Goal: Transaction & Acquisition: Purchase product/service

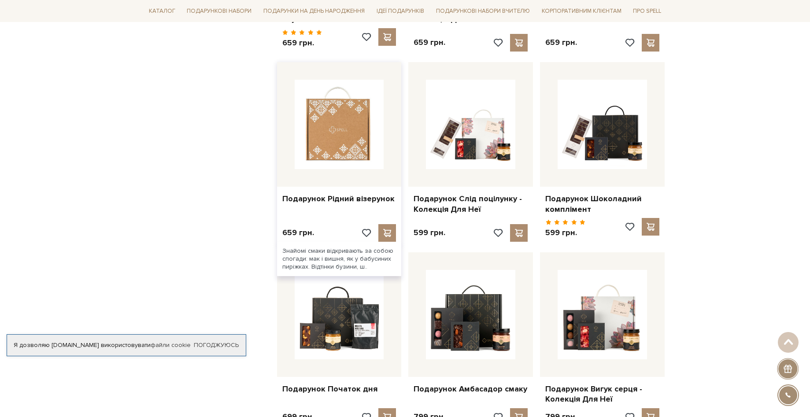
scroll to position [308, 0]
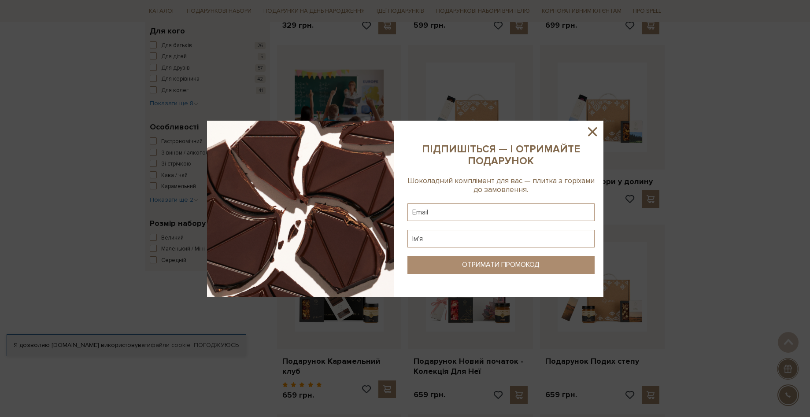
drag, startPoint x: 589, startPoint y: 129, endPoint x: 502, endPoint y: 115, distance: 88.3
click at [589, 129] on icon at bounding box center [592, 131] width 9 height 9
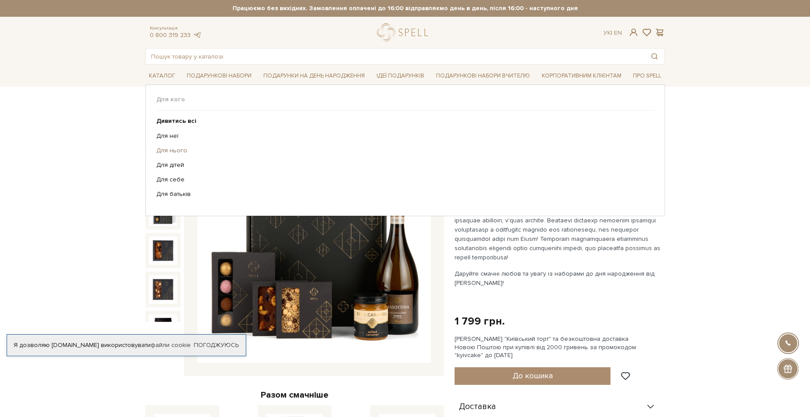
click at [170, 147] on link "Для нього" at bounding box center [401, 151] width 491 height 8
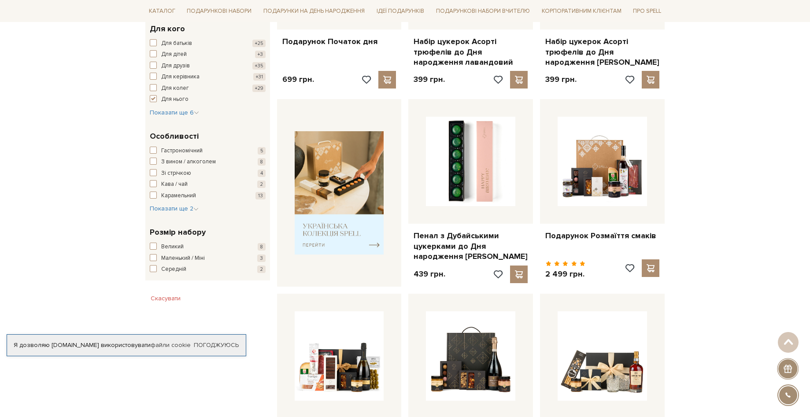
scroll to position [308, 0]
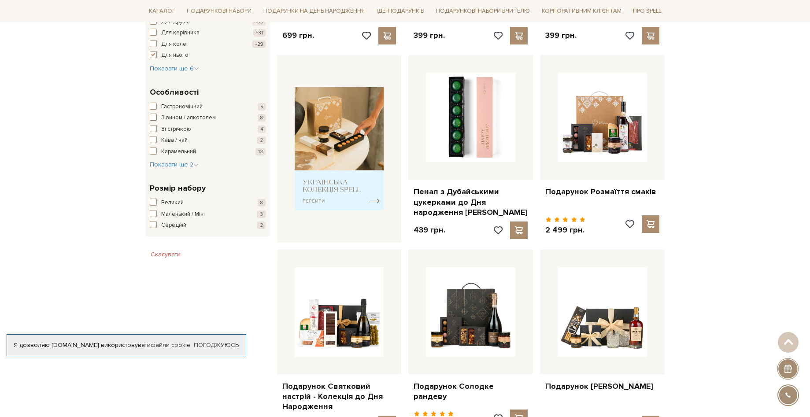
click at [153, 117] on span "button" at bounding box center [153, 117] width 7 height 7
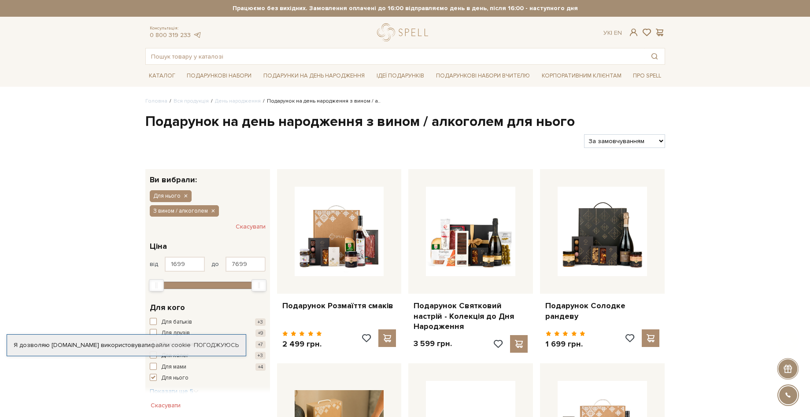
scroll to position [88, 0]
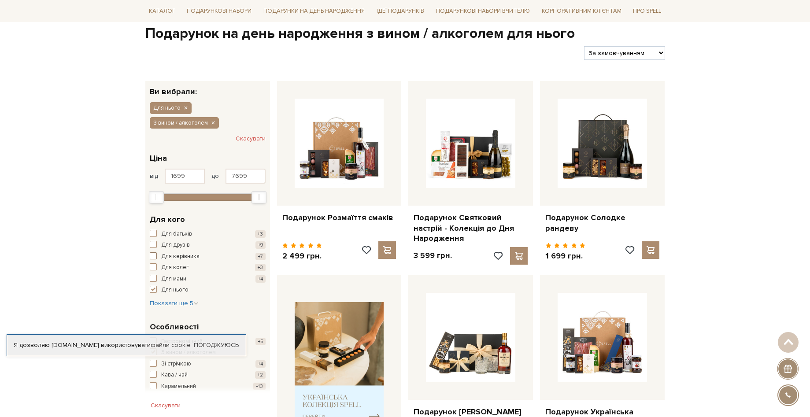
click at [152, 255] on span "button" at bounding box center [153, 255] width 7 height 7
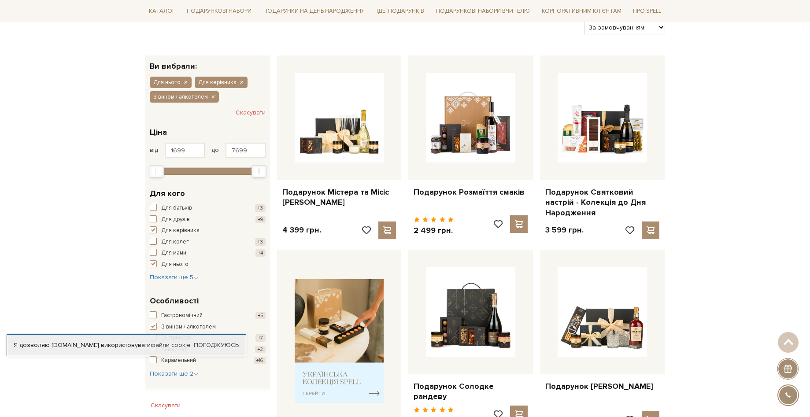
click at [151, 242] on span "button" at bounding box center [153, 241] width 7 height 7
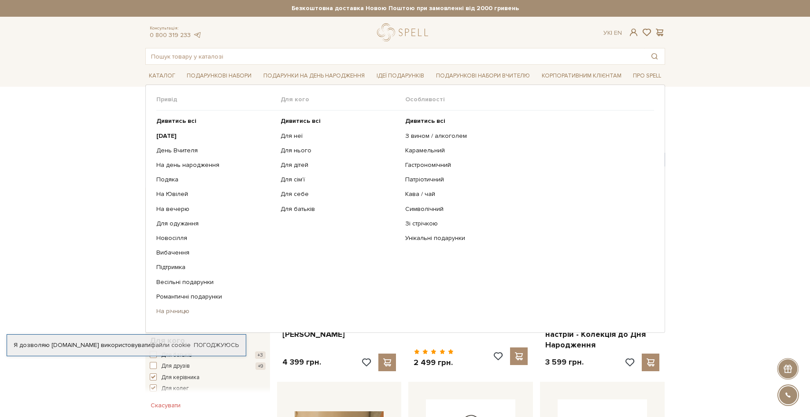
click at [174, 314] on link "На річницю" at bounding box center [215, 311] width 118 height 8
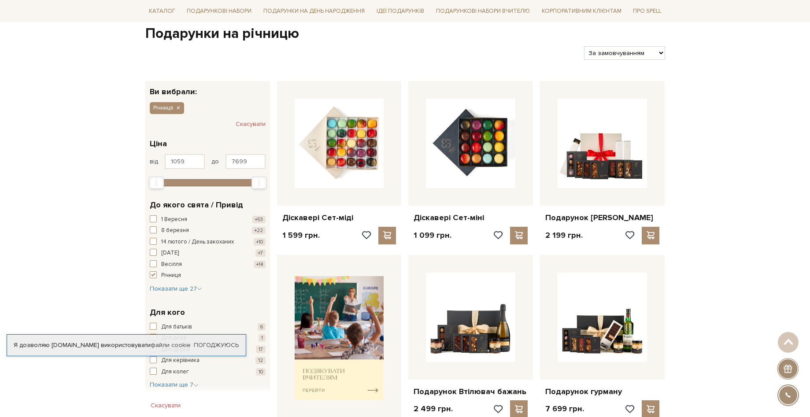
scroll to position [132, 0]
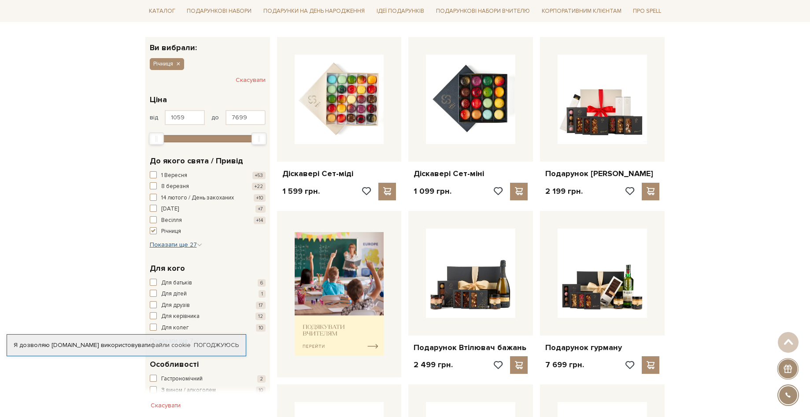
click at [180, 246] on span "Показати ще 27" at bounding box center [176, 244] width 52 height 7
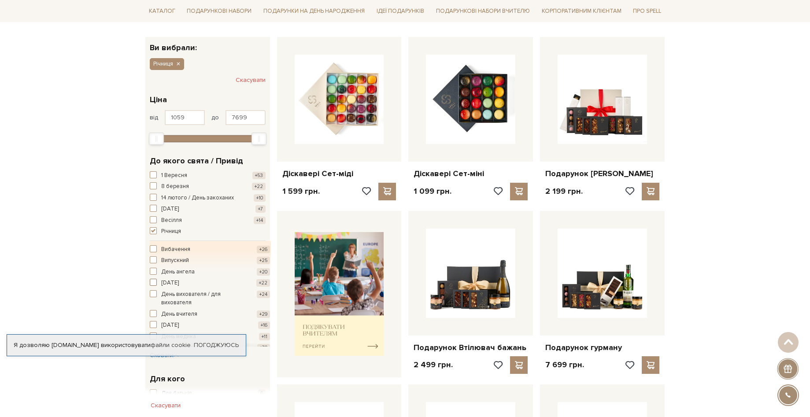
click at [155, 282] on span "button" at bounding box center [153, 282] width 7 height 7
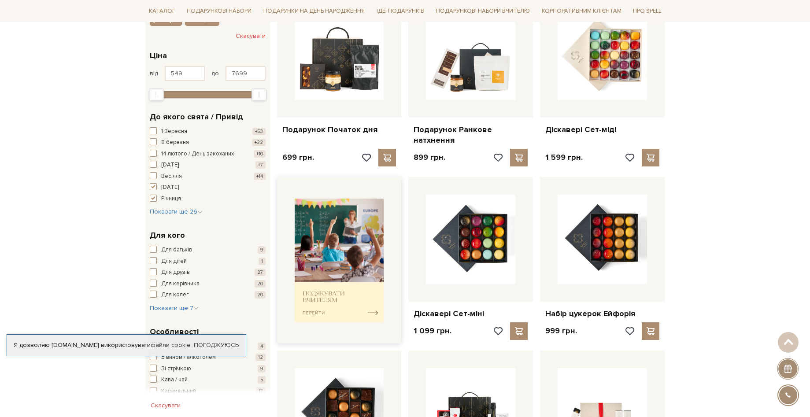
scroll to position [88, 0]
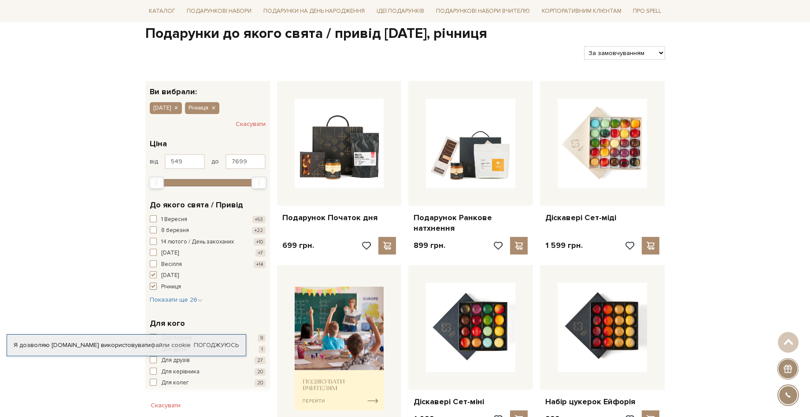
drag, startPoint x: 151, startPoint y: 288, endPoint x: 155, endPoint y: 279, distance: 9.1
click at [154, 285] on span "button" at bounding box center [153, 286] width 7 height 7
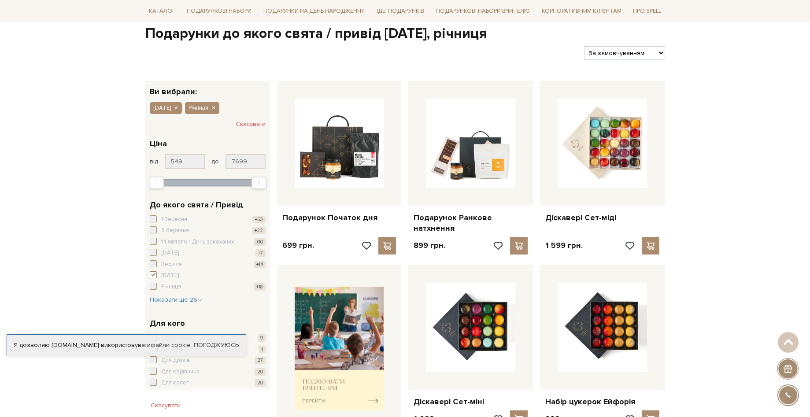
click at [154, 273] on span "button" at bounding box center [153, 274] width 7 height 7
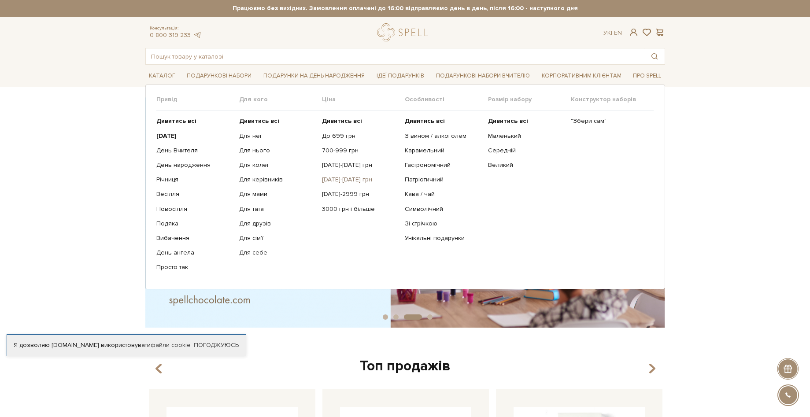
click at [342, 181] on link "[DATE]-[DATE] грн" at bounding box center [360, 180] width 76 height 8
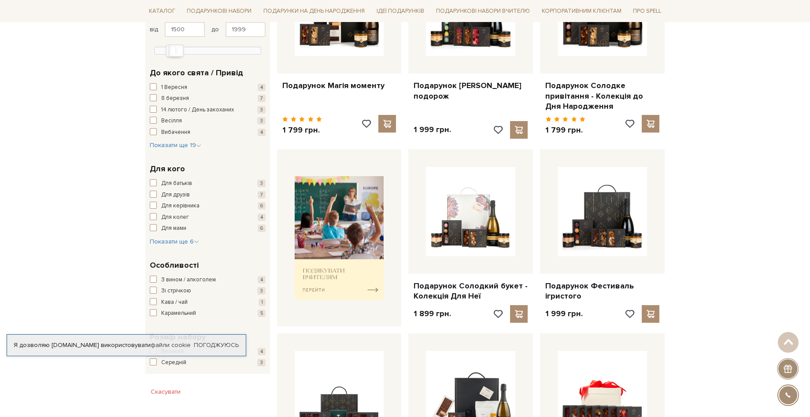
scroll to position [176, 0]
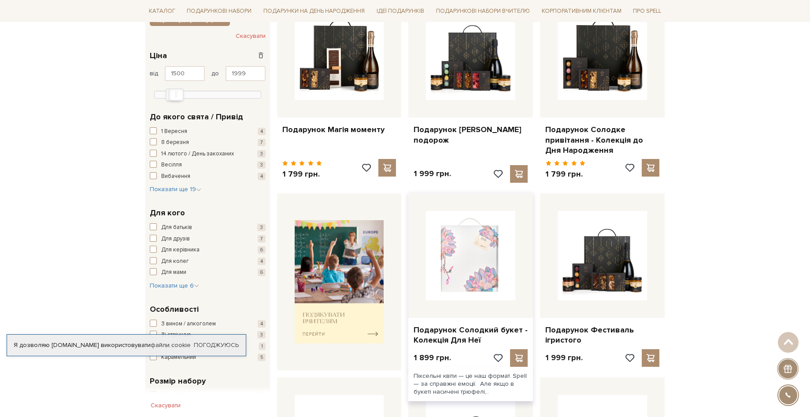
click at [459, 275] on img at bounding box center [470, 255] width 89 height 89
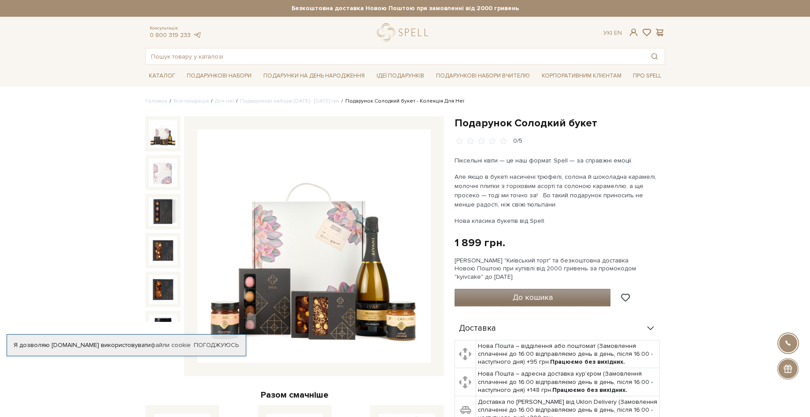
click at [532, 296] on span "До кошика" at bounding box center [533, 297] width 40 height 10
drag, startPoint x: 66, startPoint y: 118, endPoint x: 85, endPoint y: 128, distance: 22.3
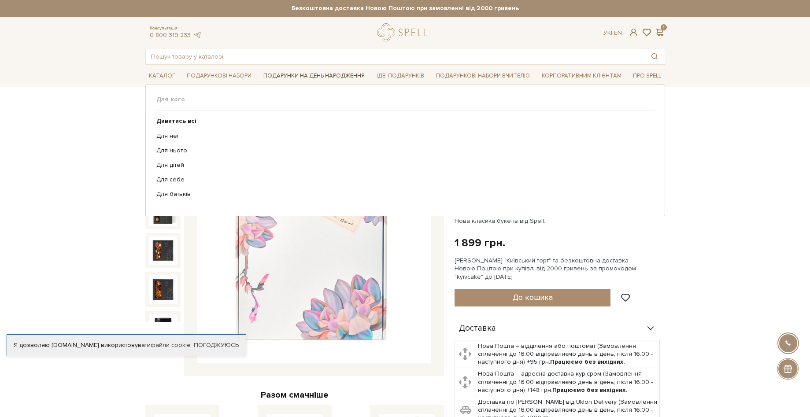
click at [311, 75] on link "Подарунки на День народження" at bounding box center [314, 76] width 108 height 14
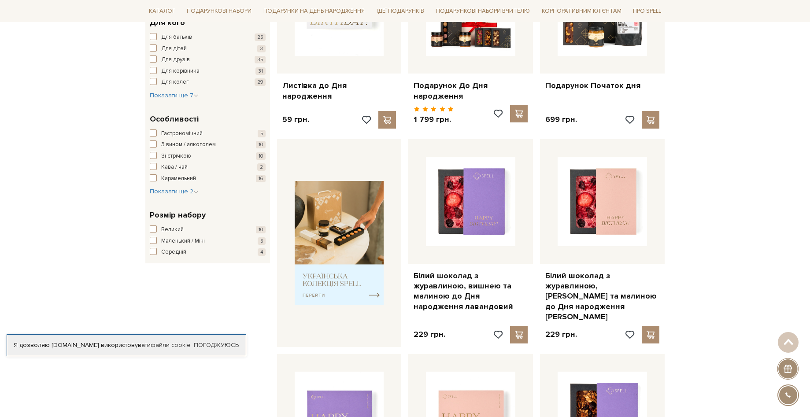
scroll to position [176, 0]
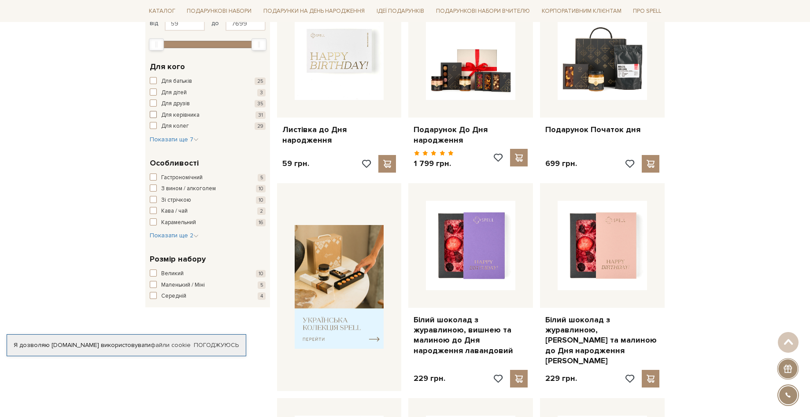
click at [155, 114] on span "button" at bounding box center [153, 114] width 7 height 7
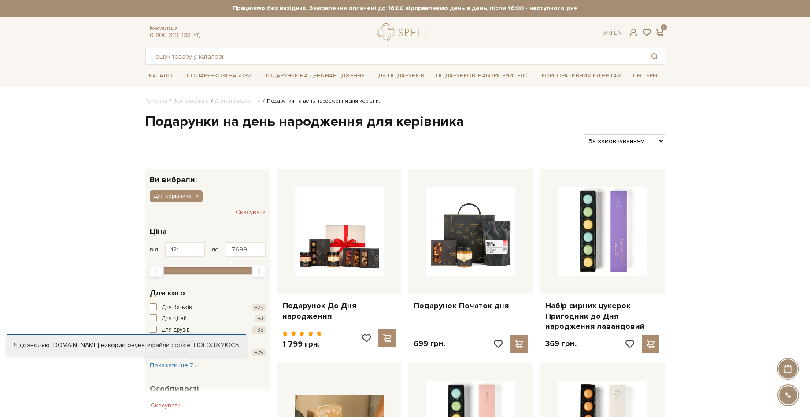
scroll to position [88, 0]
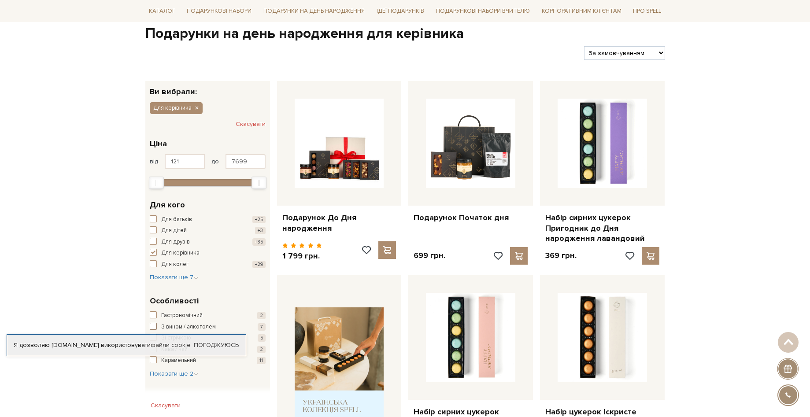
click at [152, 326] on span "button" at bounding box center [153, 326] width 7 height 7
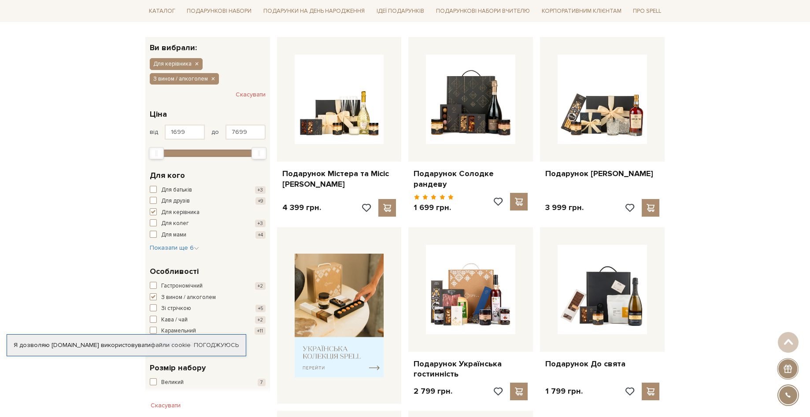
scroll to position [176, 0]
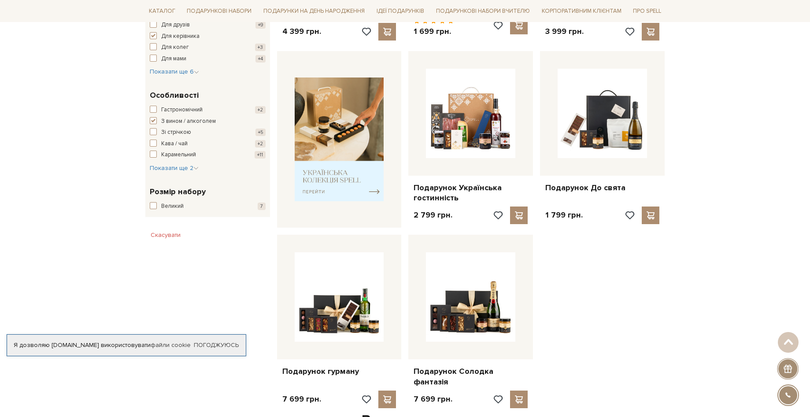
scroll to position [352, 0]
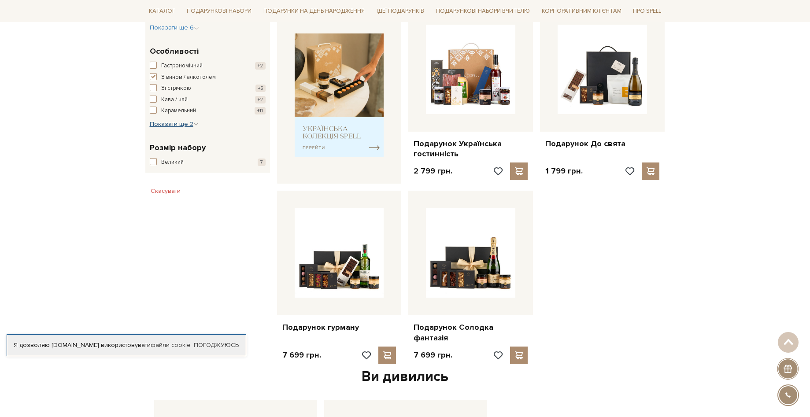
click at [168, 126] on span "Показати ще 2" at bounding box center [174, 123] width 49 height 7
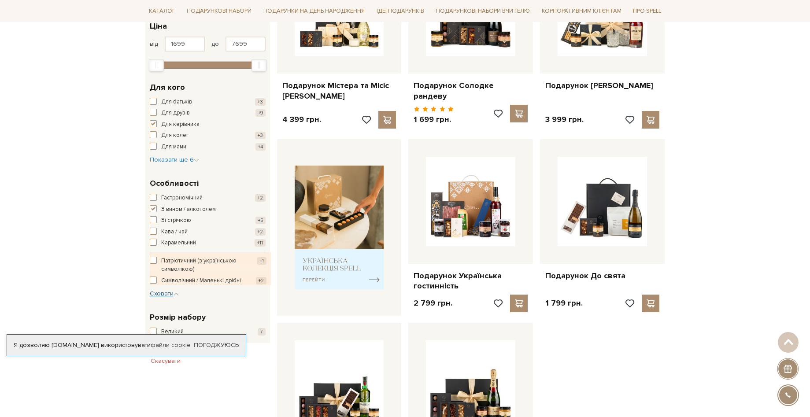
scroll to position [176, 0]
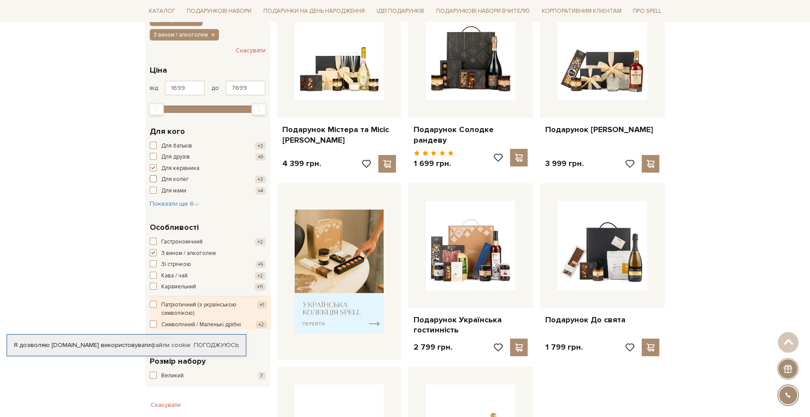
click at [154, 180] on span "button" at bounding box center [153, 178] width 7 height 7
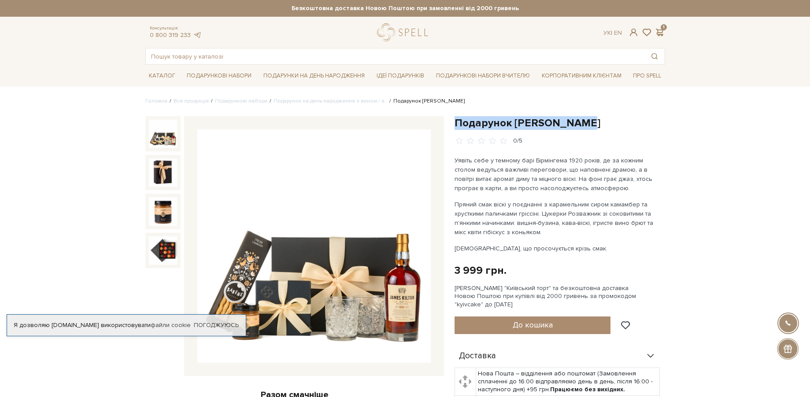
drag, startPoint x: 586, startPoint y: 124, endPoint x: 453, endPoint y: 115, distance: 133.8
copy h1 "Подарунок Томаса Шелбі"
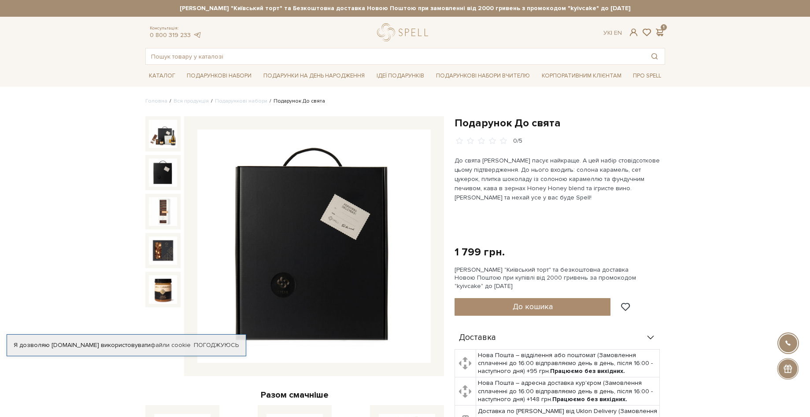
drag, startPoint x: 36, startPoint y: 145, endPoint x: 45, endPoint y: 151, distance: 11.1
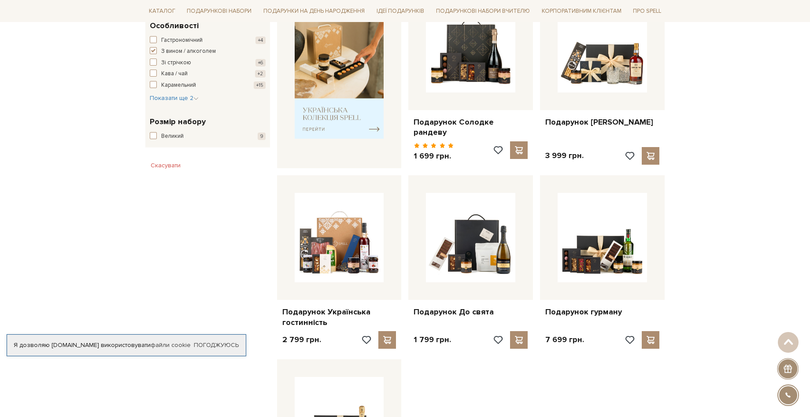
scroll to position [308, 0]
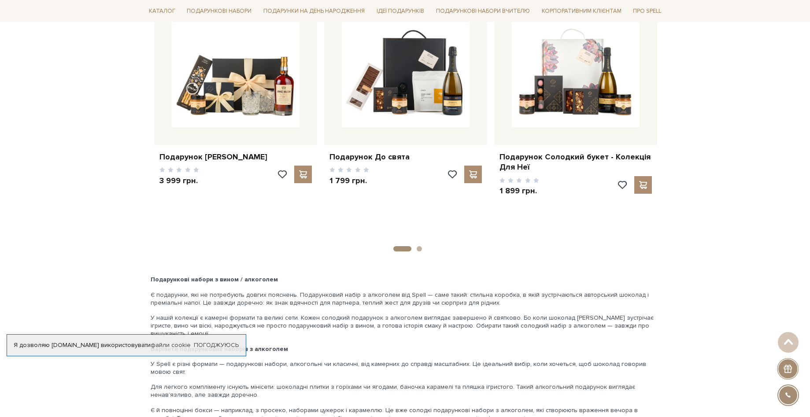
scroll to position [1497, 0]
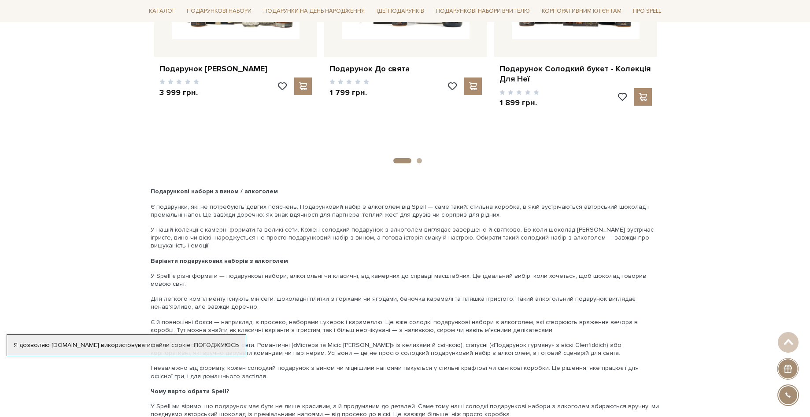
click at [417, 158] on button "2" at bounding box center [419, 160] width 5 height 5
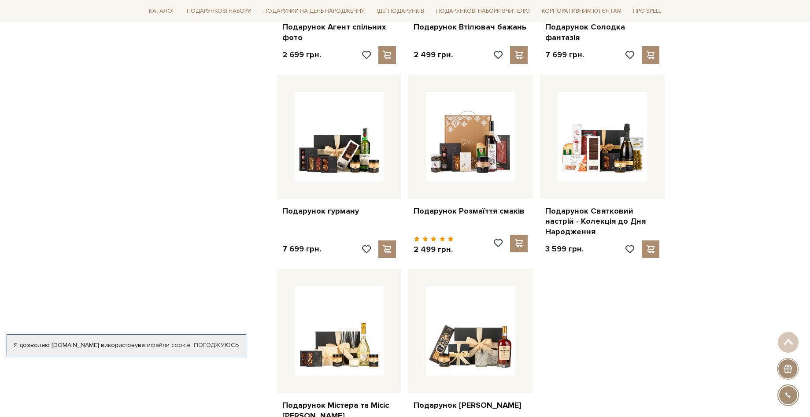
scroll to position [661, 0]
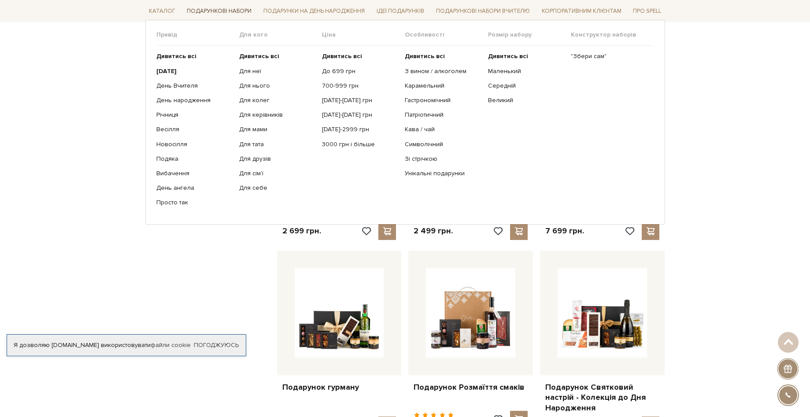
click at [192, 14] on link "Подарункові набори" at bounding box center [219, 11] width 72 height 14
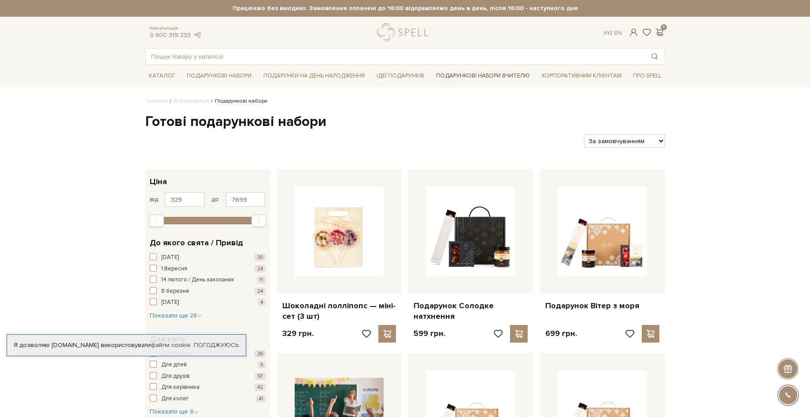
click at [495, 74] on link "Подарункові набори Вчителю" at bounding box center [482, 75] width 101 height 15
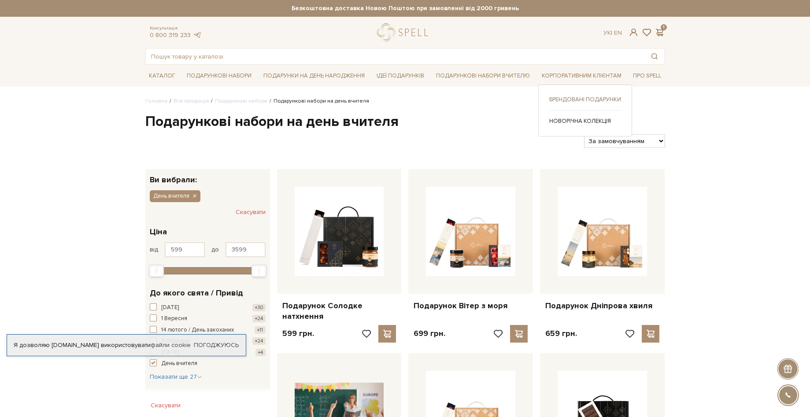
click at [591, 99] on link "Брендовані подарунки" at bounding box center [585, 100] width 72 height 8
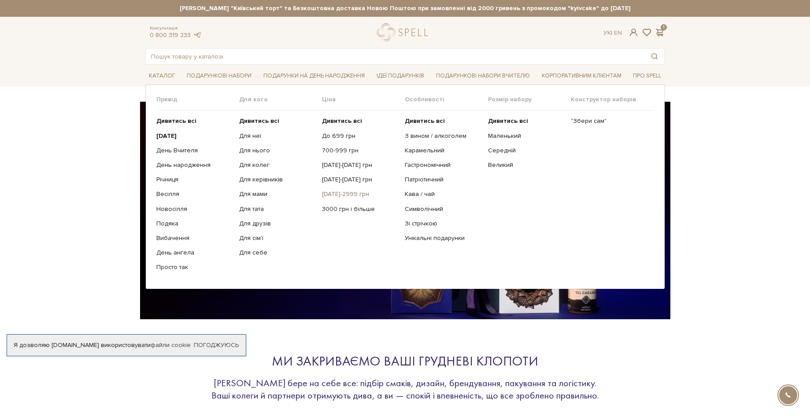
click at [344, 196] on link "[DATE]-2999 грн" at bounding box center [360, 194] width 76 height 8
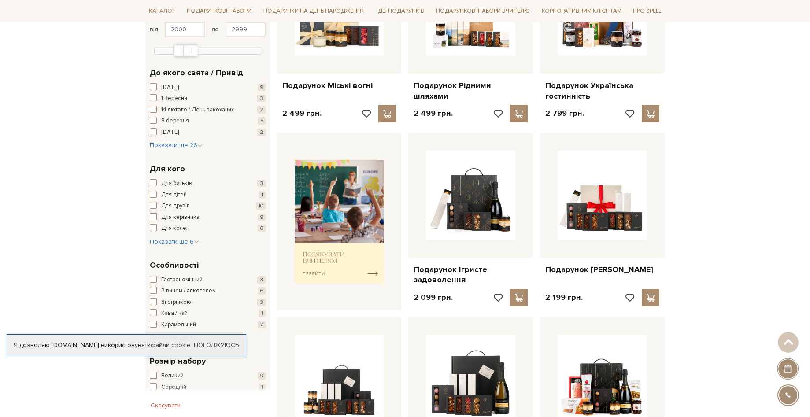
scroll to position [176, 0]
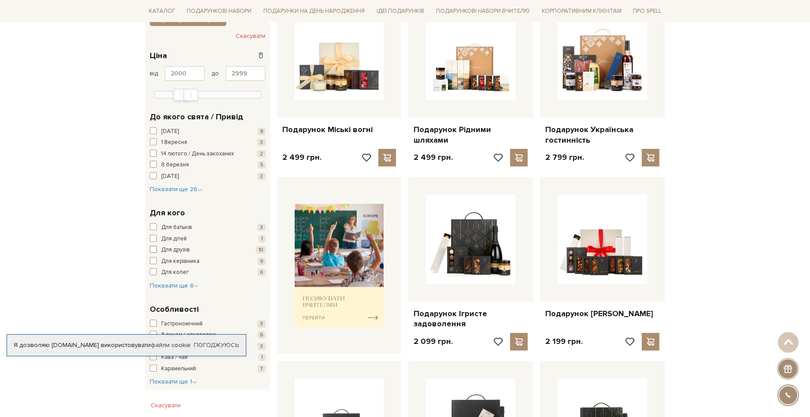
click at [152, 248] on span "button" at bounding box center [153, 249] width 7 height 7
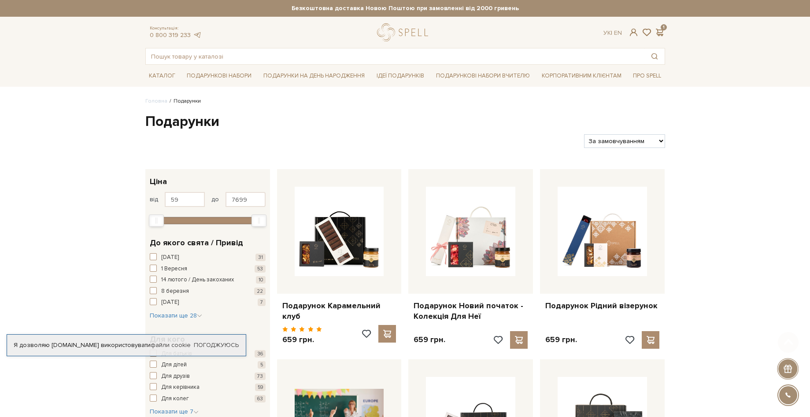
scroll to position [176, 0]
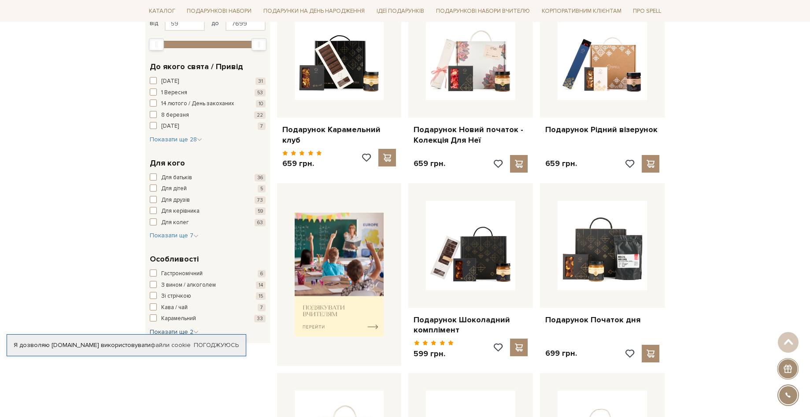
click at [192, 328] on button "Показати ще 2 Сховати" at bounding box center [174, 332] width 49 height 9
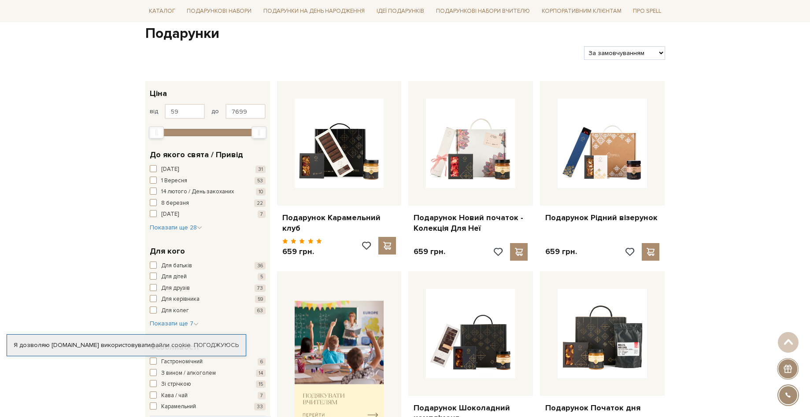
scroll to position [44, 0]
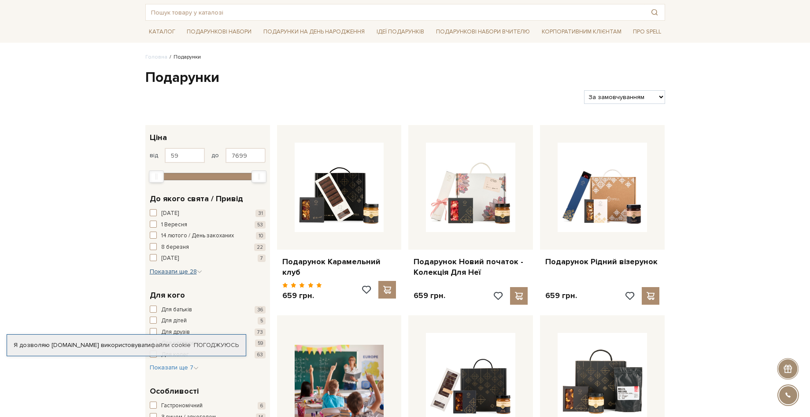
click at [190, 273] on span "Показати ще 28" at bounding box center [176, 271] width 52 height 7
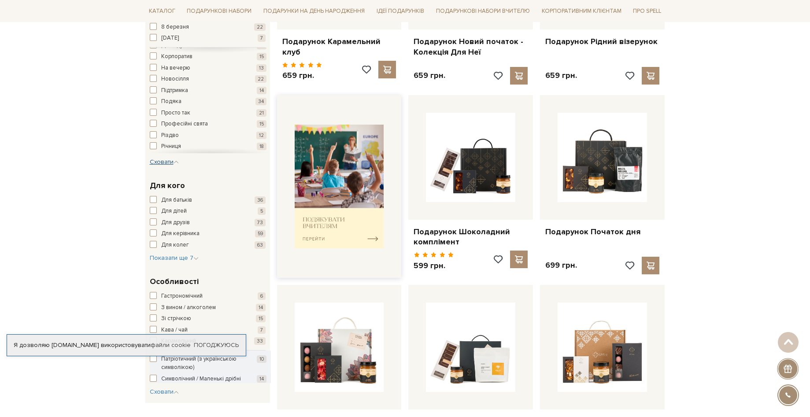
scroll to position [175, 0]
drag, startPoint x: 734, startPoint y: 228, endPoint x: 736, endPoint y: 224, distance: 4.5
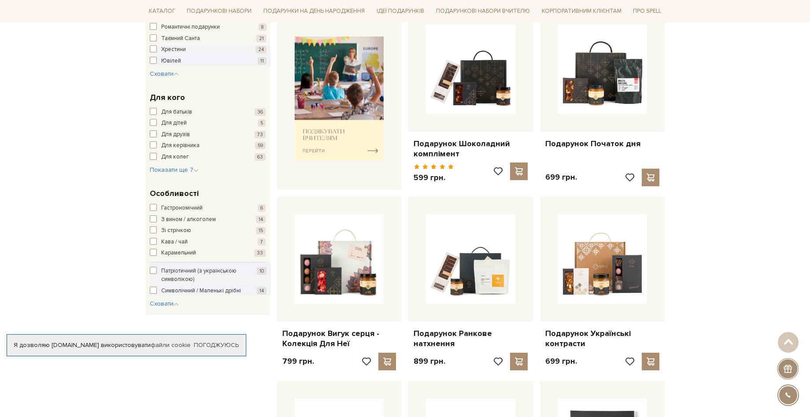
scroll to position [308, 0]
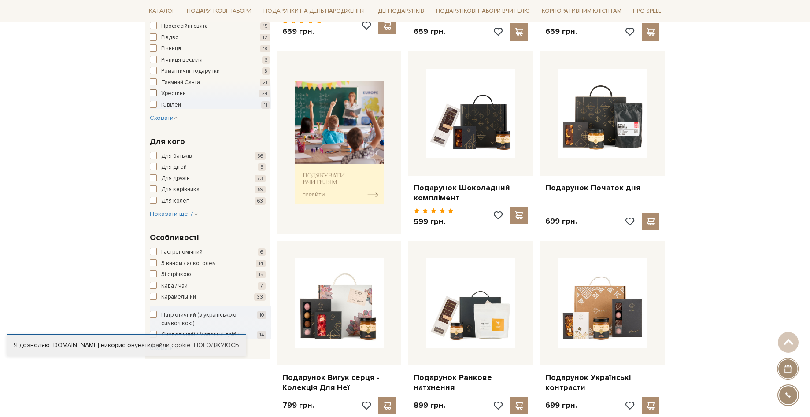
click at [152, 96] on span "button" at bounding box center [153, 92] width 7 height 7
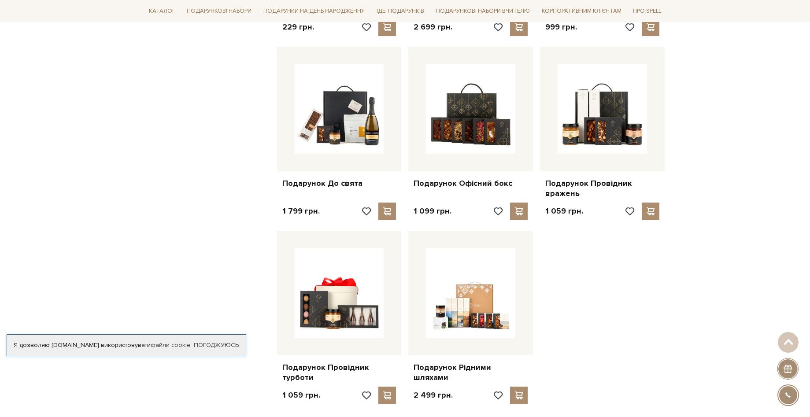
scroll to position [925, 0]
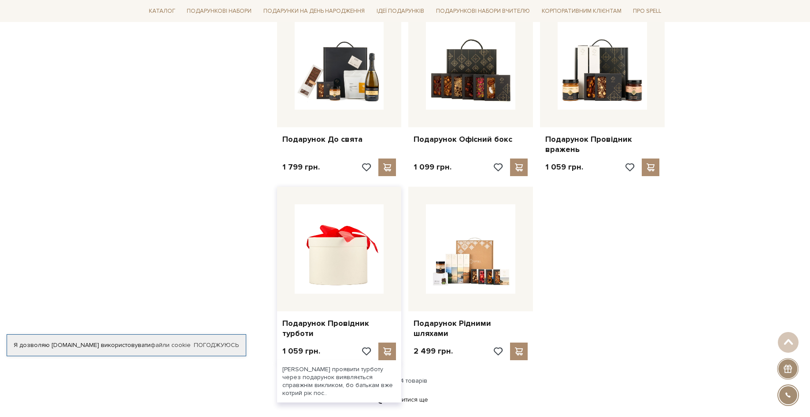
click at [364, 276] on img at bounding box center [339, 248] width 89 height 89
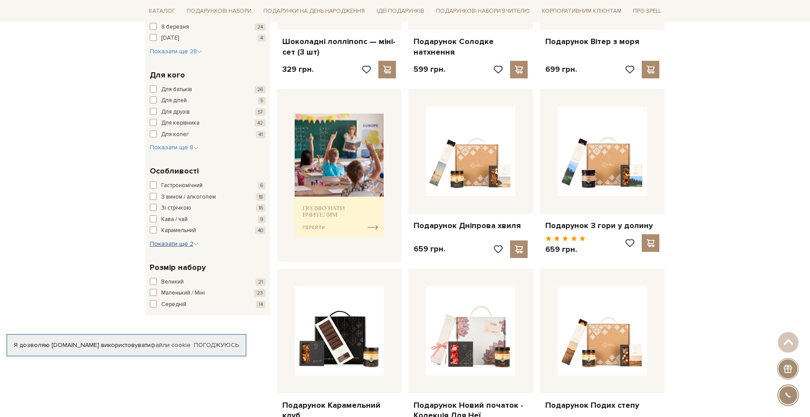
click at [190, 246] on span "Показати ще 2" at bounding box center [174, 243] width 49 height 7
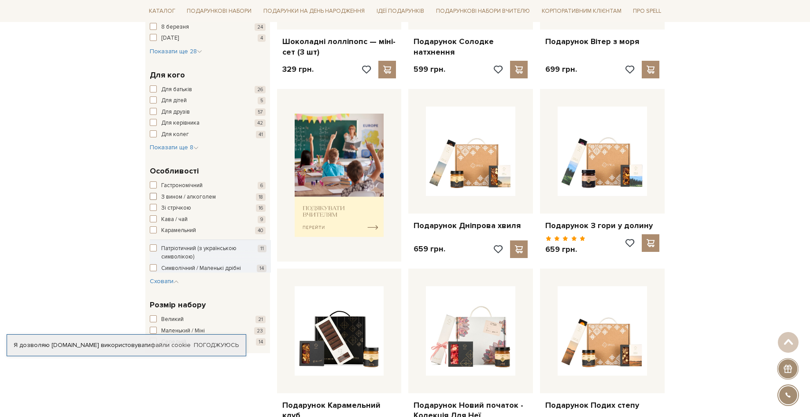
click at [207, 196] on span "З вином / алкоголем" at bounding box center [188, 197] width 55 height 9
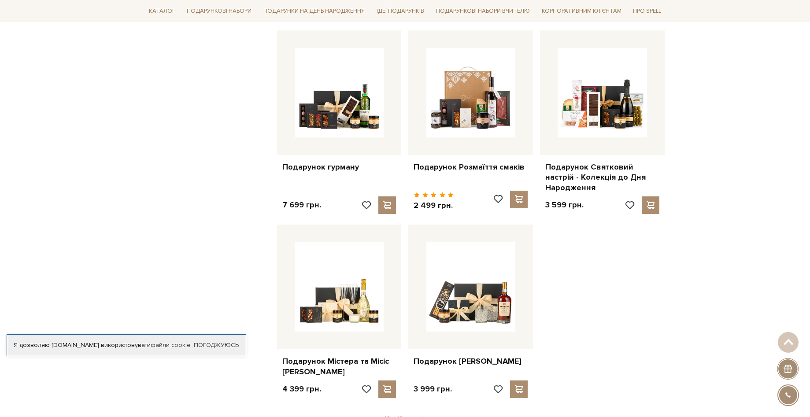
scroll to position [925, 0]
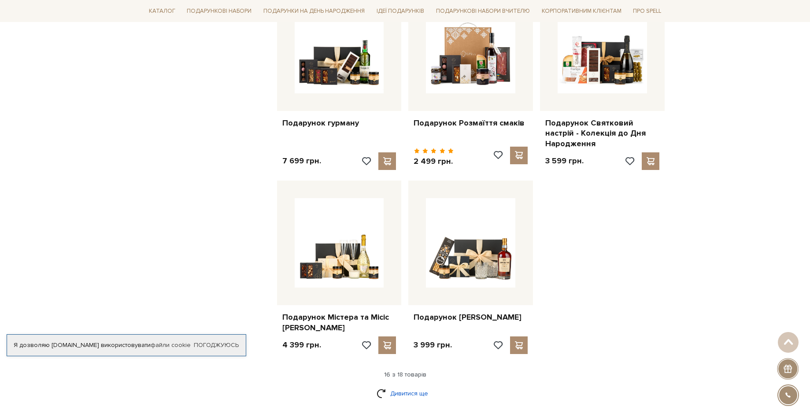
drag, startPoint x: 401, startPoint y: 389, endPoint x: 405, endPoint y: 392, distance: 4.8
click at [402, 389] on link "Дивитися ще" at bounding box center [405, 393] width 57 height 15
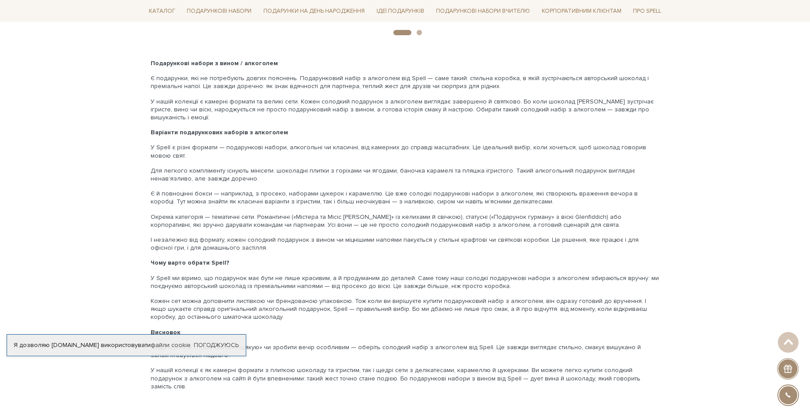
scroll to position [1585, 0]
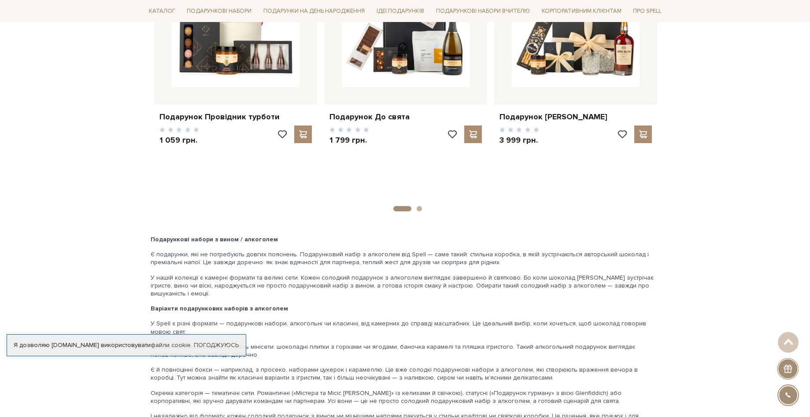
drag, startPoint x: 410, startPoint y: 202, endPoint x: 421, endPoint y: 198, distance: 11.1
click at [421, 203] on ul "1 2" at bounding box center [405, 207] width 509 height 8
drag, startPoint x: 421, startPoint y: 199, endPoint x: 418, endPoint y: 205, distance: 6.7
click at [420, 203] on ul "1 2" at bounding box center [405, 207] width 509 height 8
click at [419, 206] on button "2" at bounding box center [419, 208] width 5 height 5
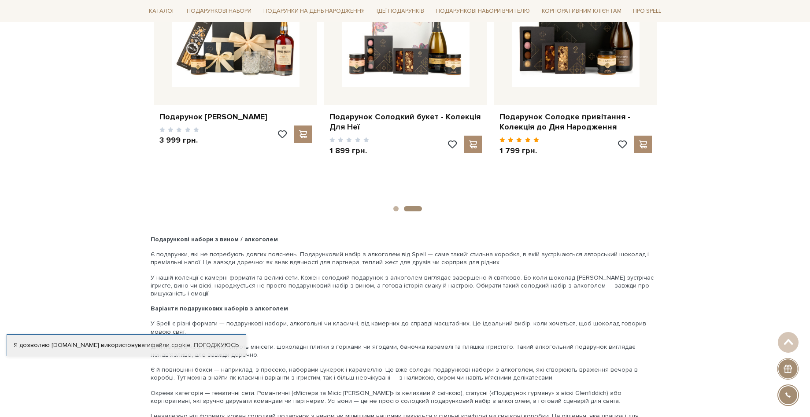
click at [421, 206] on button "2" at bounding box center [413, 208] width 18 height 5
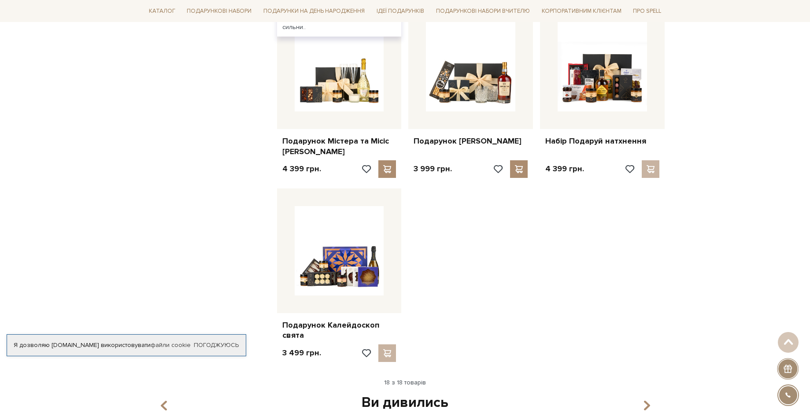
scroll to position [925, 0]
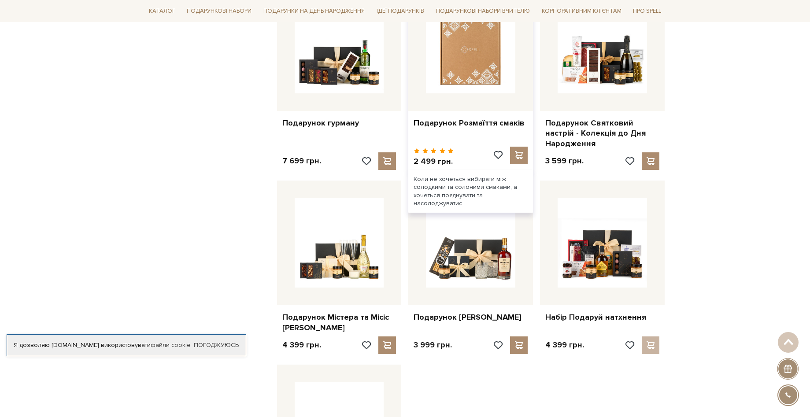
click at [475, 56] on img at bounding box center [470, 48] width 89 height 89
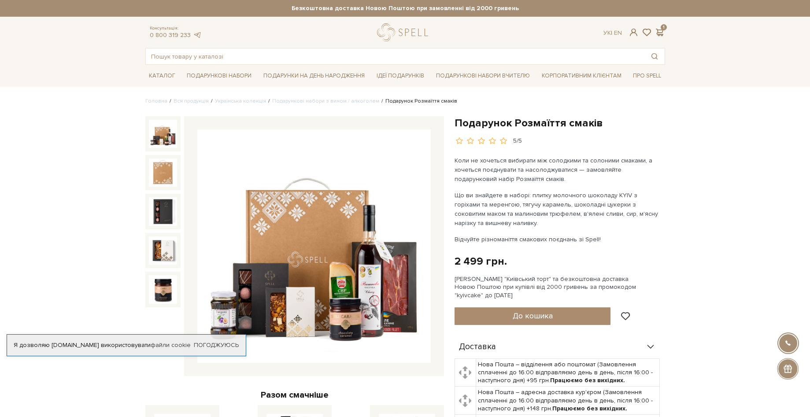
click at [370, 244] on img at bounding box center [313, 245] width 233 height 233
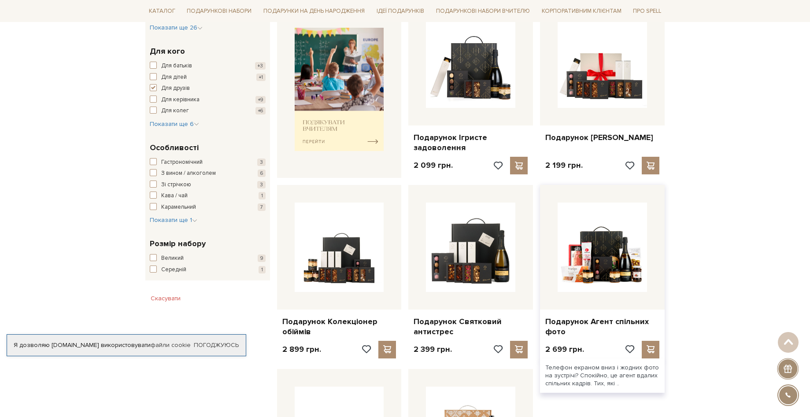
scroll to position [396, 0]
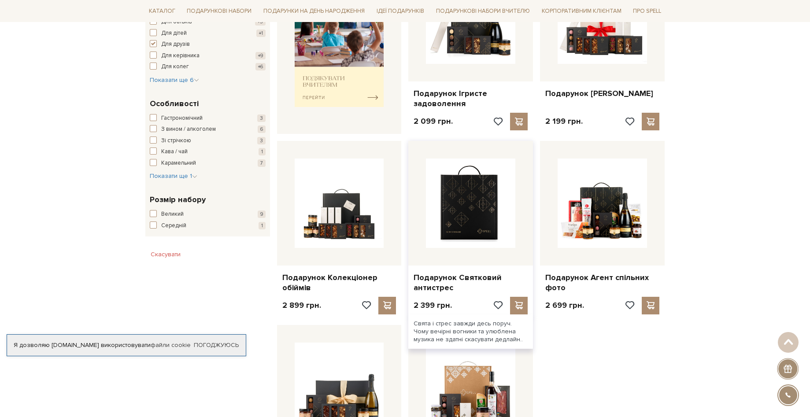
click at [477, 233] on img at bounding box center [470, 203] width 89 height 89
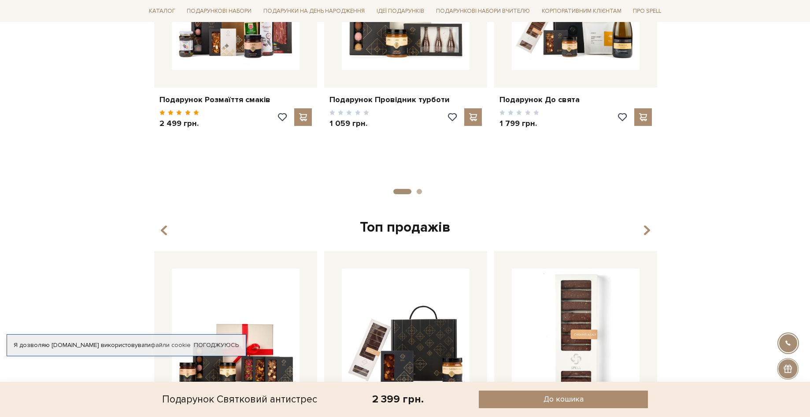
scroll to position [595, 0]
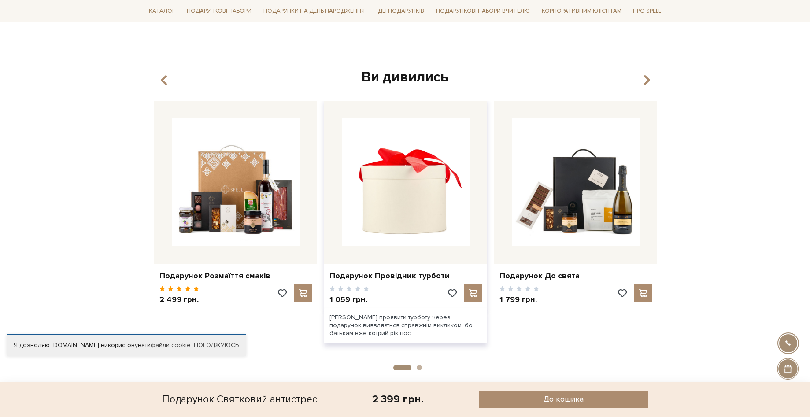
drag, startPoint x: 370, startPoint y: 211, endPoint x: 357, endPoint y: 210, distance: 13.3
click at [357, 210] on img at bounding box center [406, 182] width 128 height 128
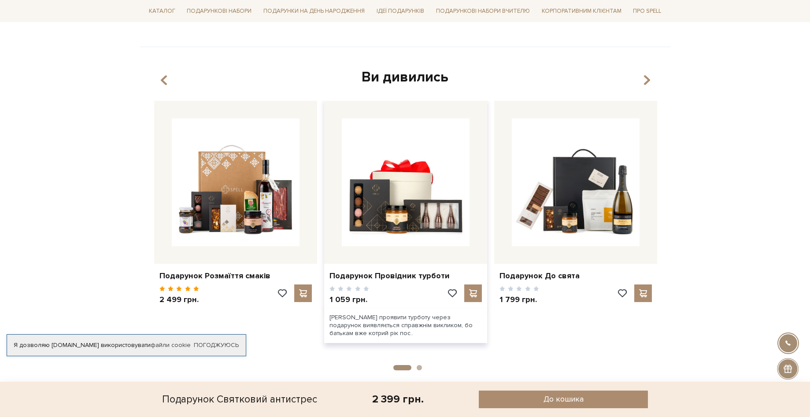
click at [421, 256] on div at bounding box center [405, 182] width 163 height 163
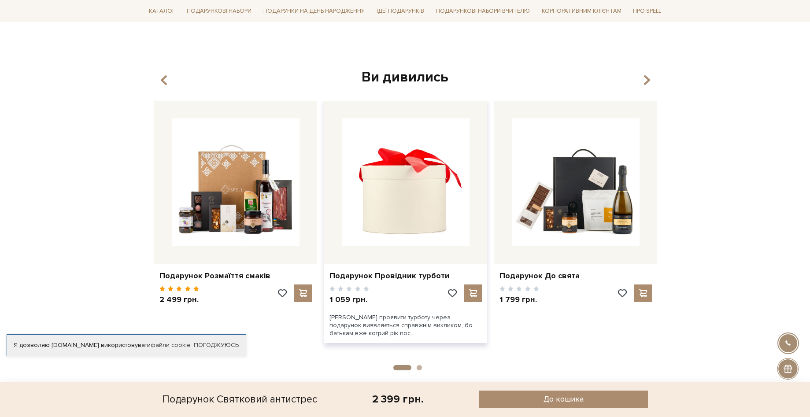
click at [420, 207] on img at bounding box center [406, 182] width 128 height 128
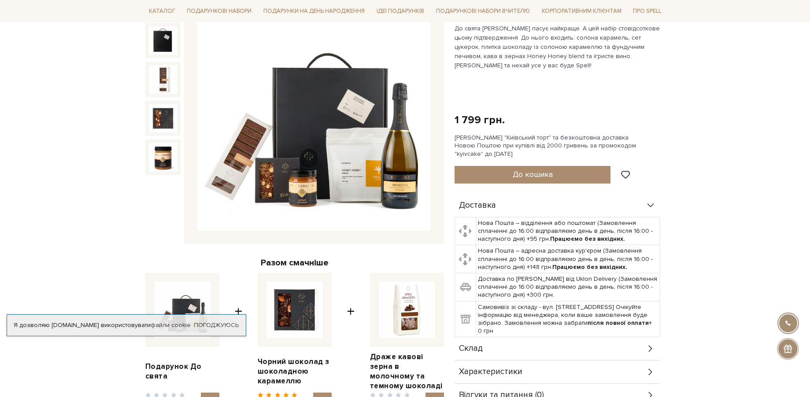
scroll to position [88, 0]
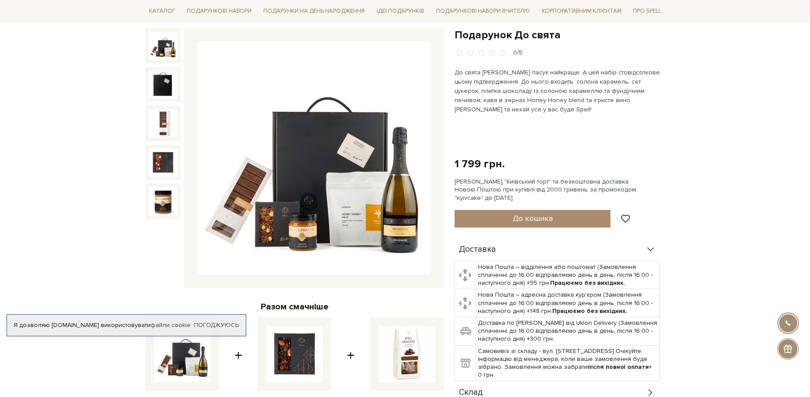
click at [162, 50] on img at bounding box center [163, 46] width 28 height 28
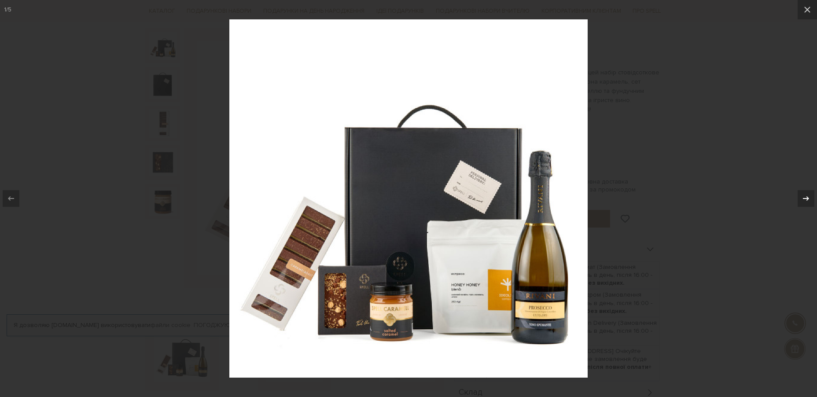
click at [805, 201] on icon at bounding box center [806, 198] width 11 height 11
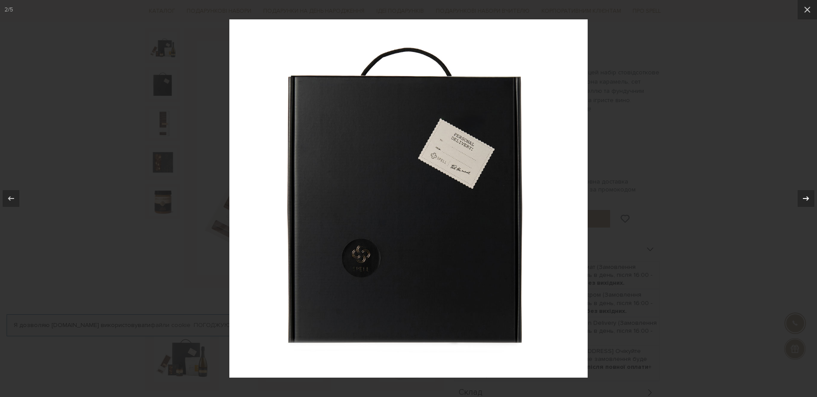
click at [805, 201] on icon at bounding box center [806, 198] width 11 height 11
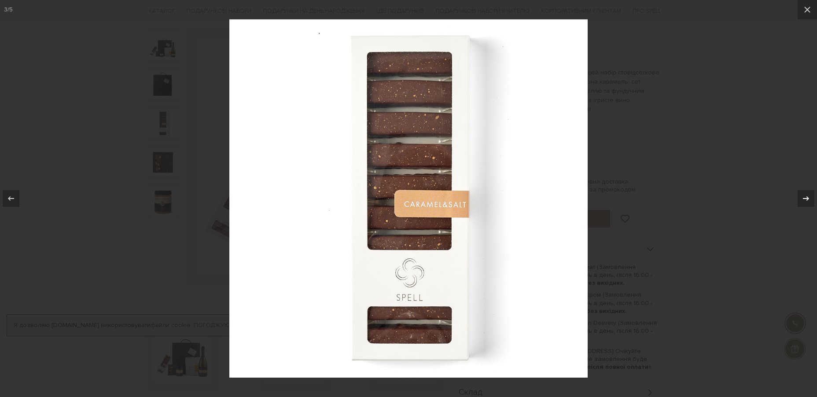
click at [805, 201] on icon at bounding box center [806, 198] width 11 height 11
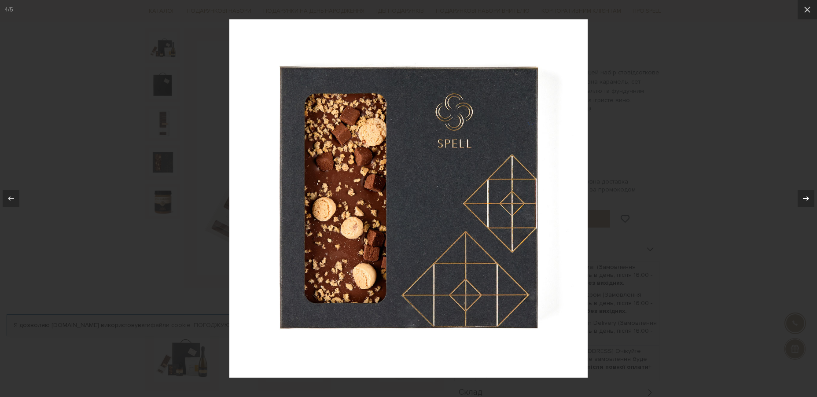
click at [805, 201] on icon at bounding box center [806, 198] width 11 height 11
